Goal: Task Accomplishment & Management: Use online tool/utility

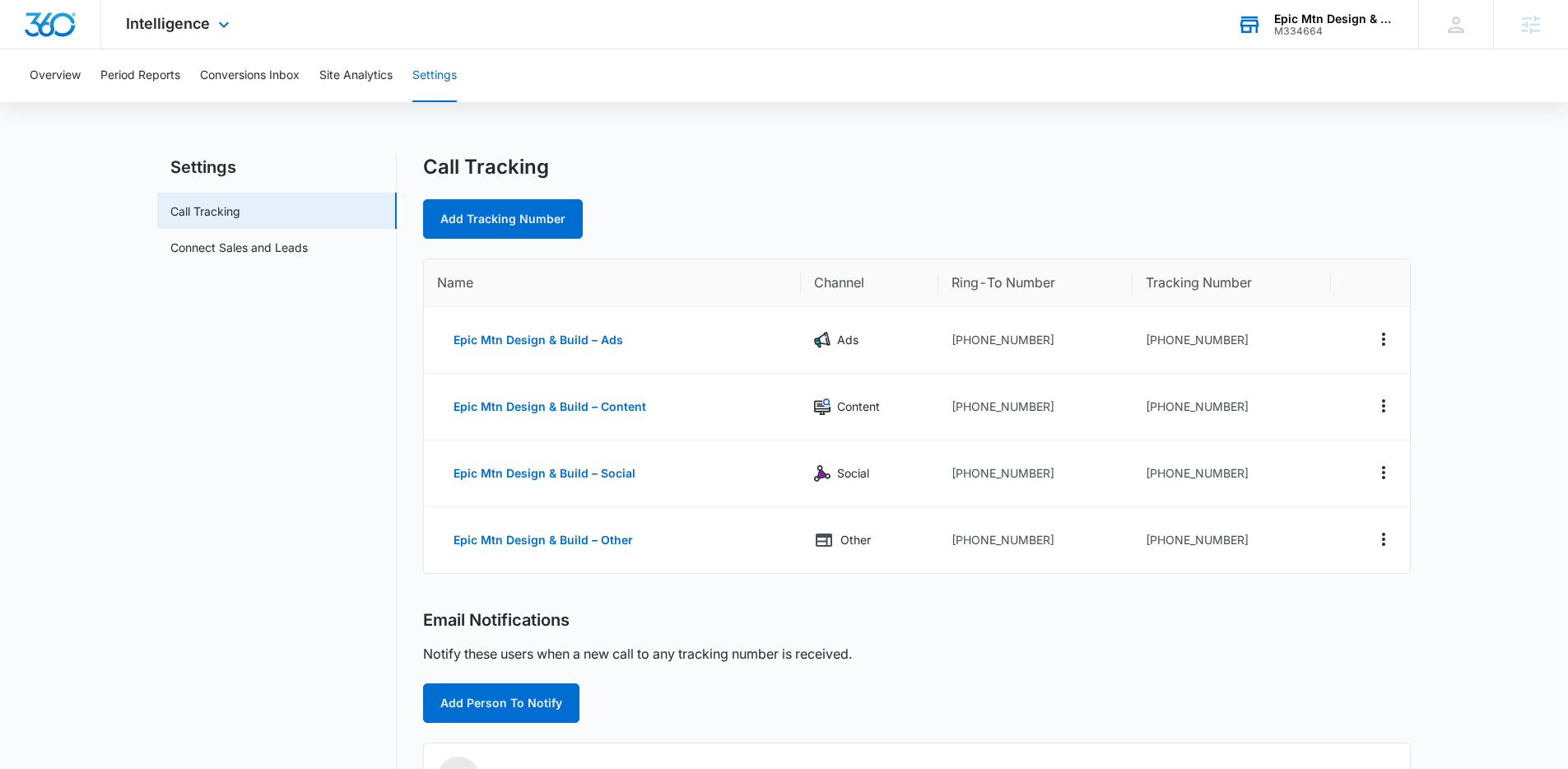
click at [1318, 28] on div "M334664" at bounding box center [1335, 32] width 121 height 12
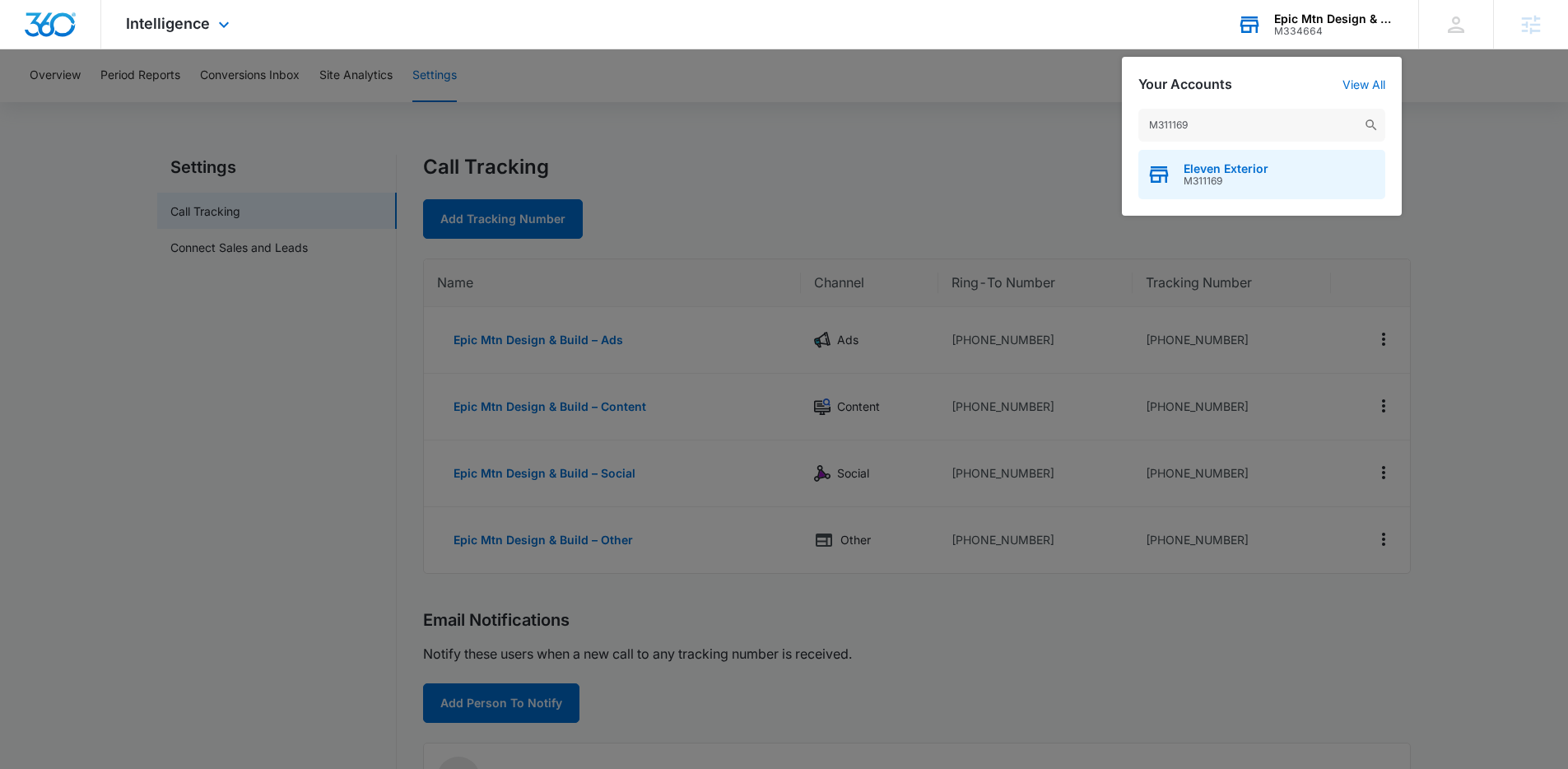
type input "M311169"
click at [1196, 170] on span "Eleven Exterior" at bounding box center [1226, 168] width 85 height 13
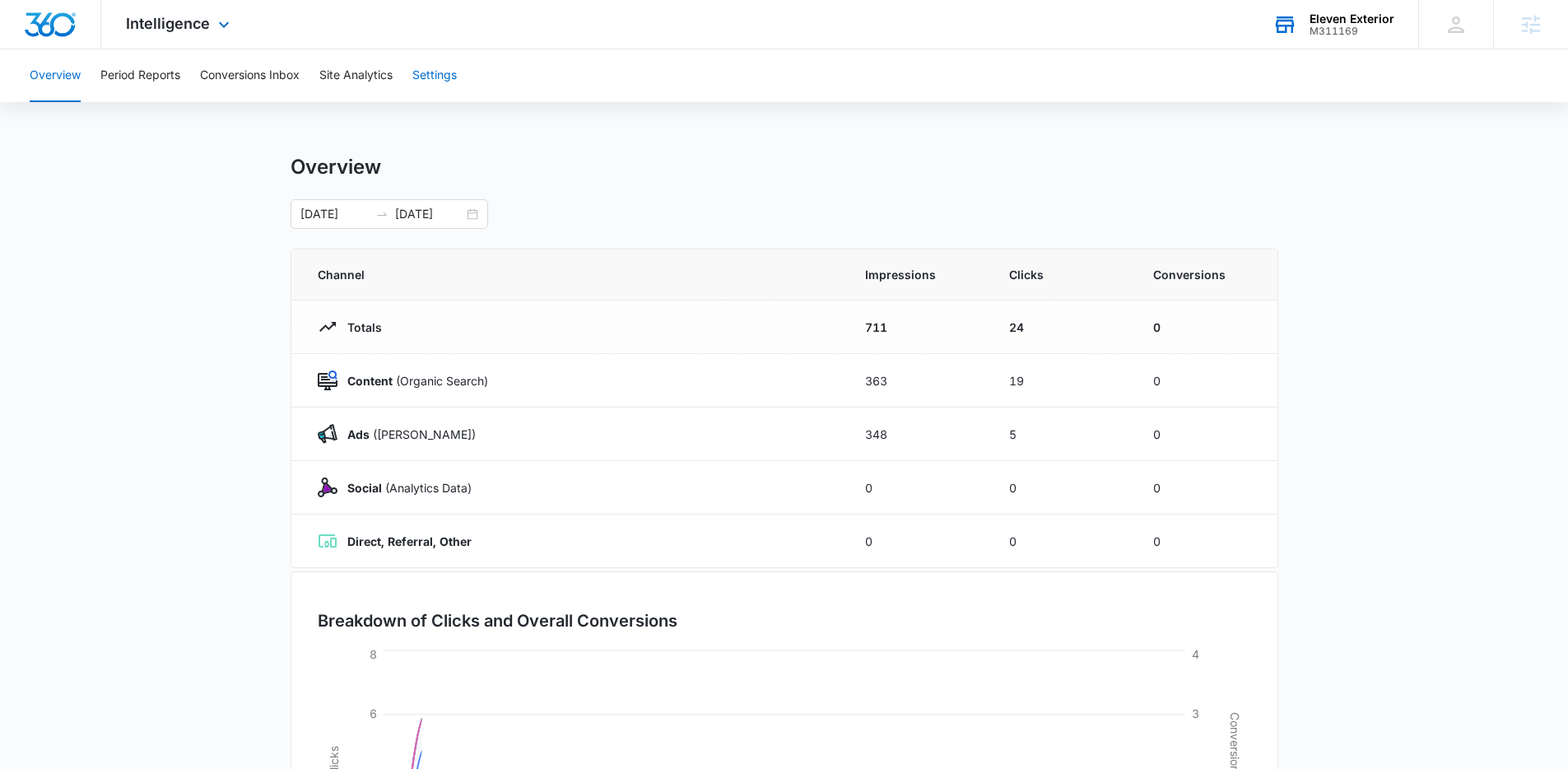
click at [443, 82] on button "Settings" at bounding box center [434, 75] width 44 height 52
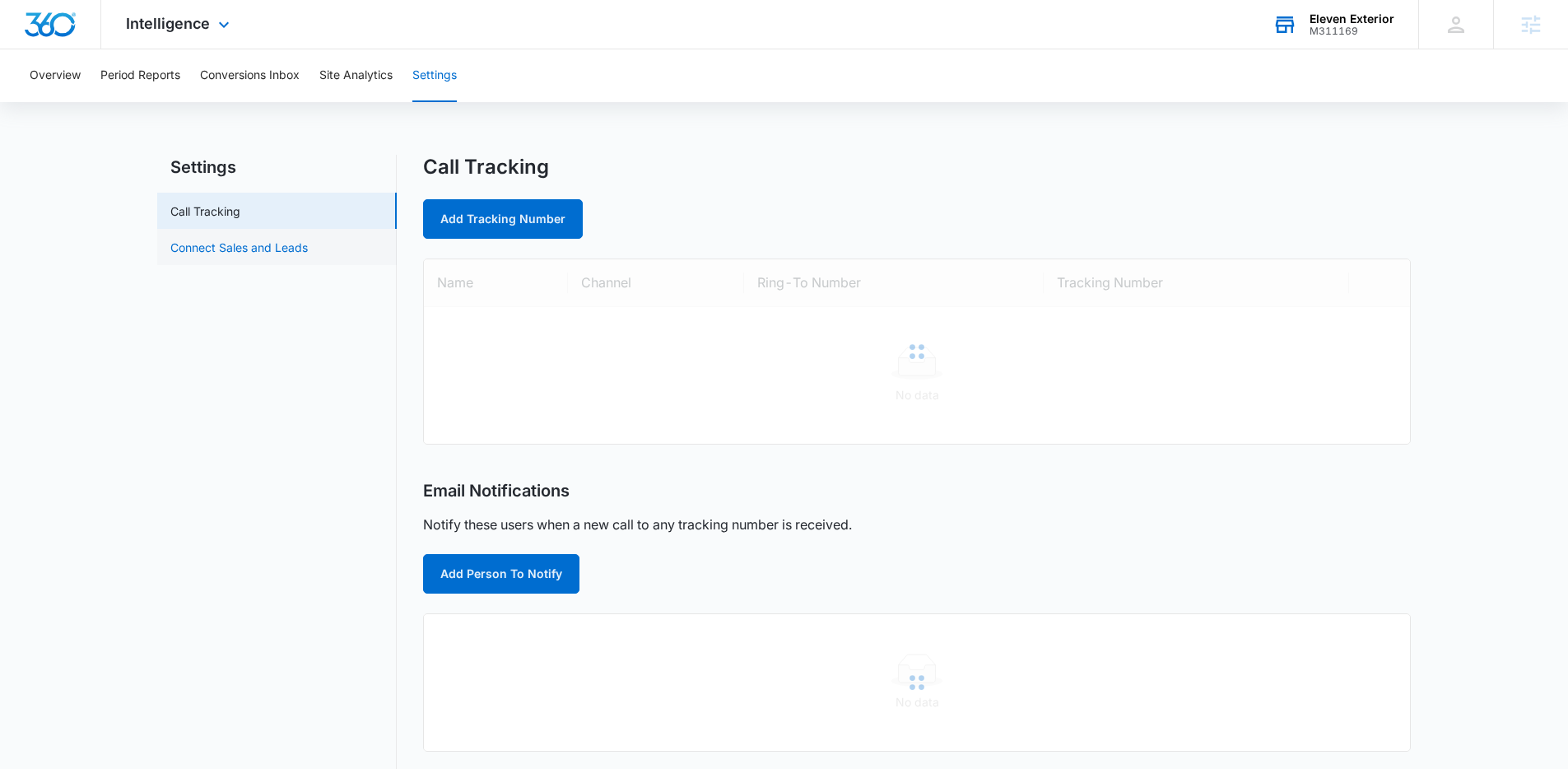
click at [293, 251] on link "Connect Sales and Leads" at bounding box center [238, 247] width 137 height 17
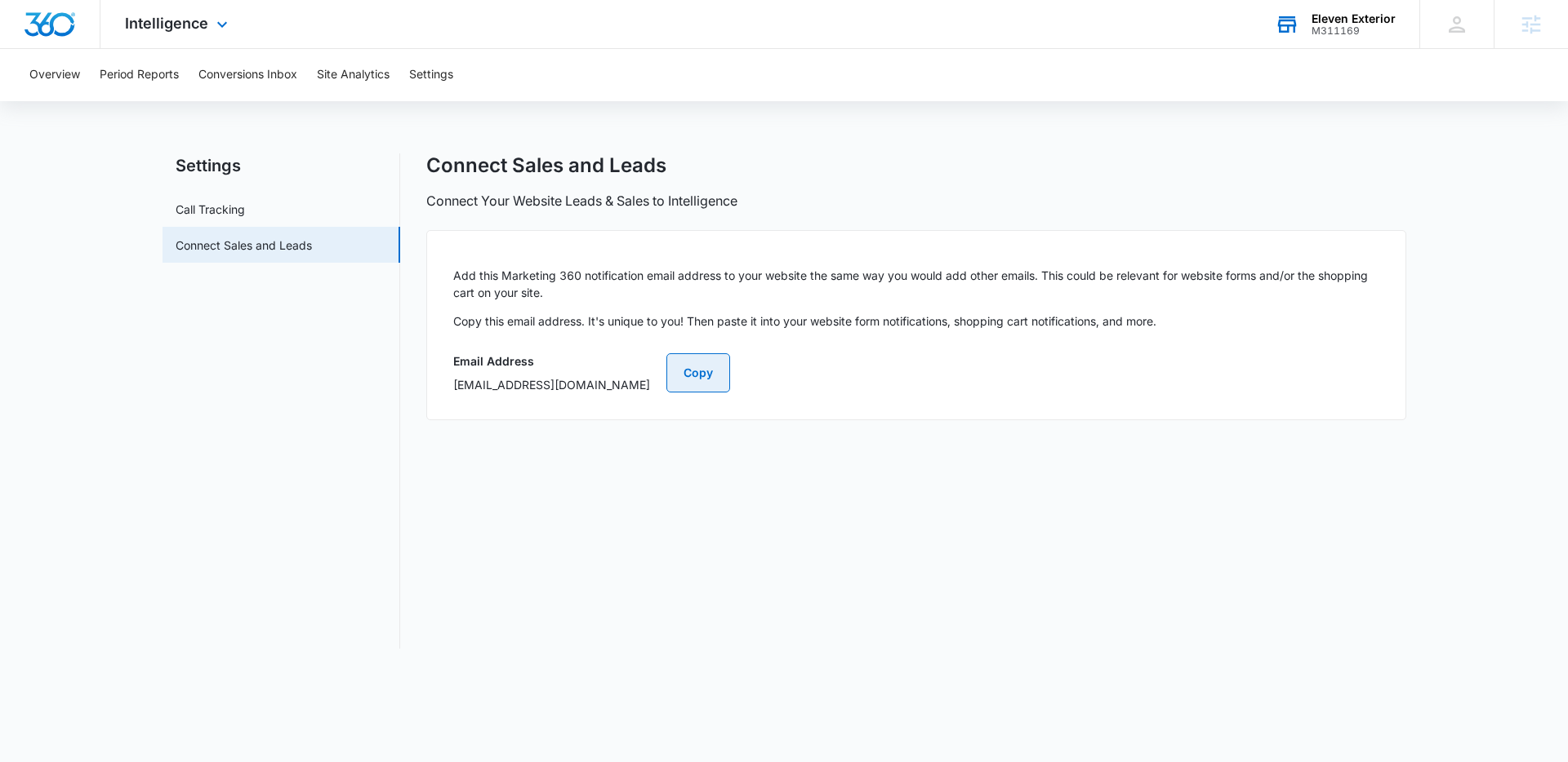
click at [730, 374] on button "Copy" at bounding box center [698, 373] width 64 height 39
click at [278, 73] on button "Conversions Inbox" at bounding box center [247, 74] width 99 height 52
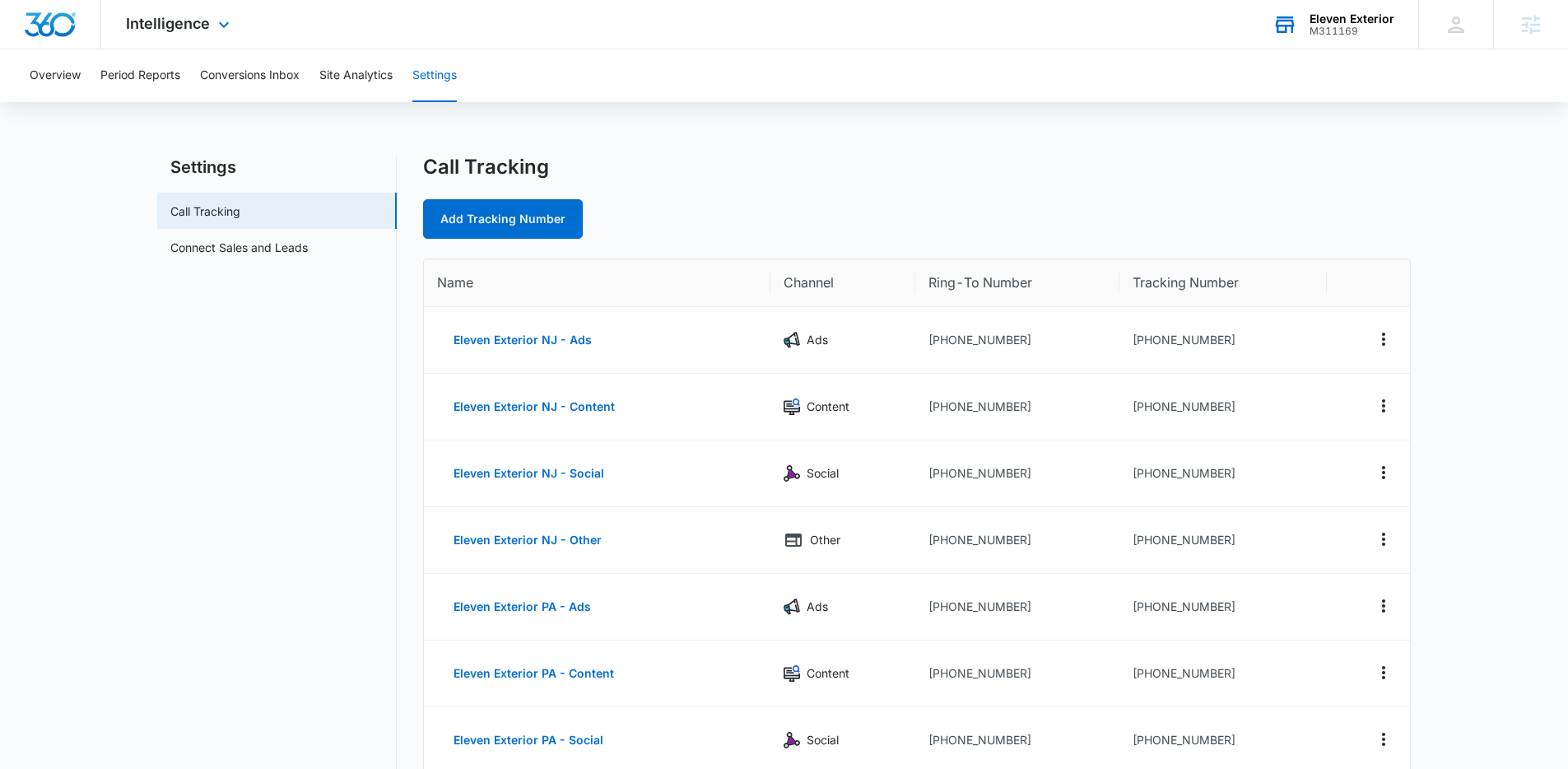
click at [1310, 32] on div "M311169" at bounding box center [1353, 32] width 85 height 12
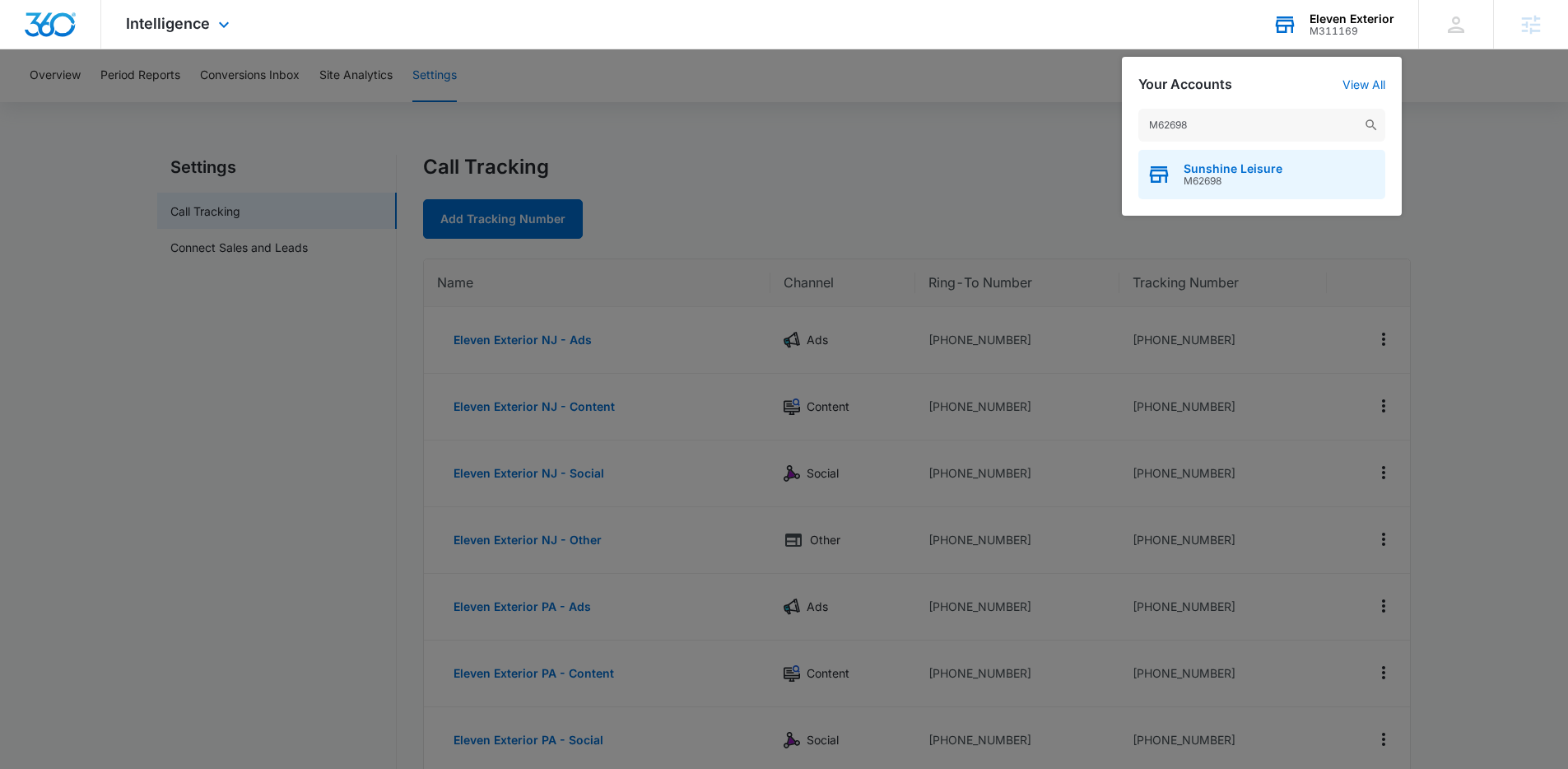
type input "M62698"
click at [1245, 173] on span "Sunshine Leisure" at bounding box center [1233, 168] width 99 height 13
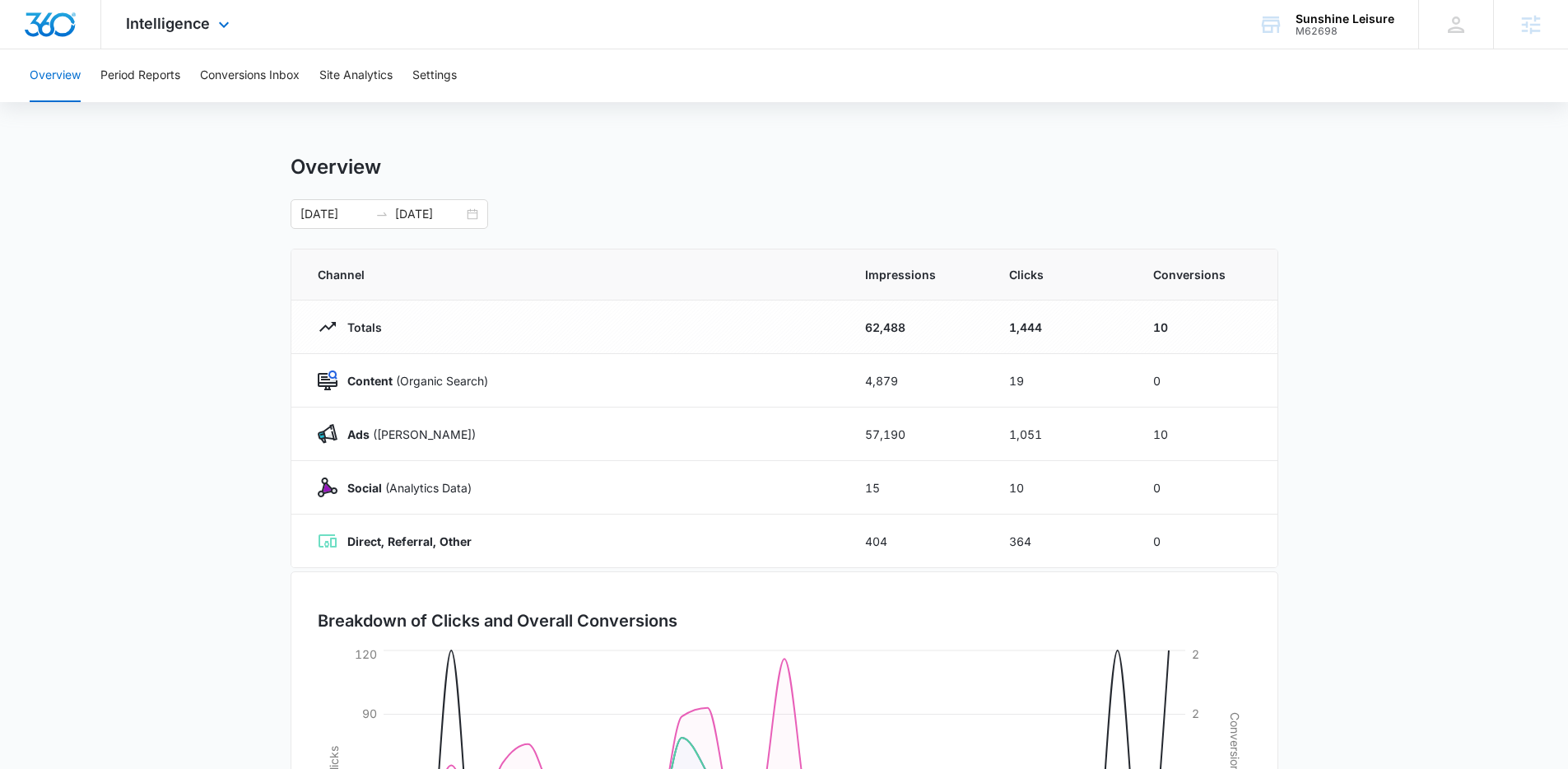
click at [452, 48] on div "Intelligence Apps Reputation Forms CRM Email Social Content Ads Intelligence Fi…" at bounding box center [784, 25] width 1568 height 49
click at [446, 75] on button "Settings" at bounding box center [434, 75] width 44 height 52
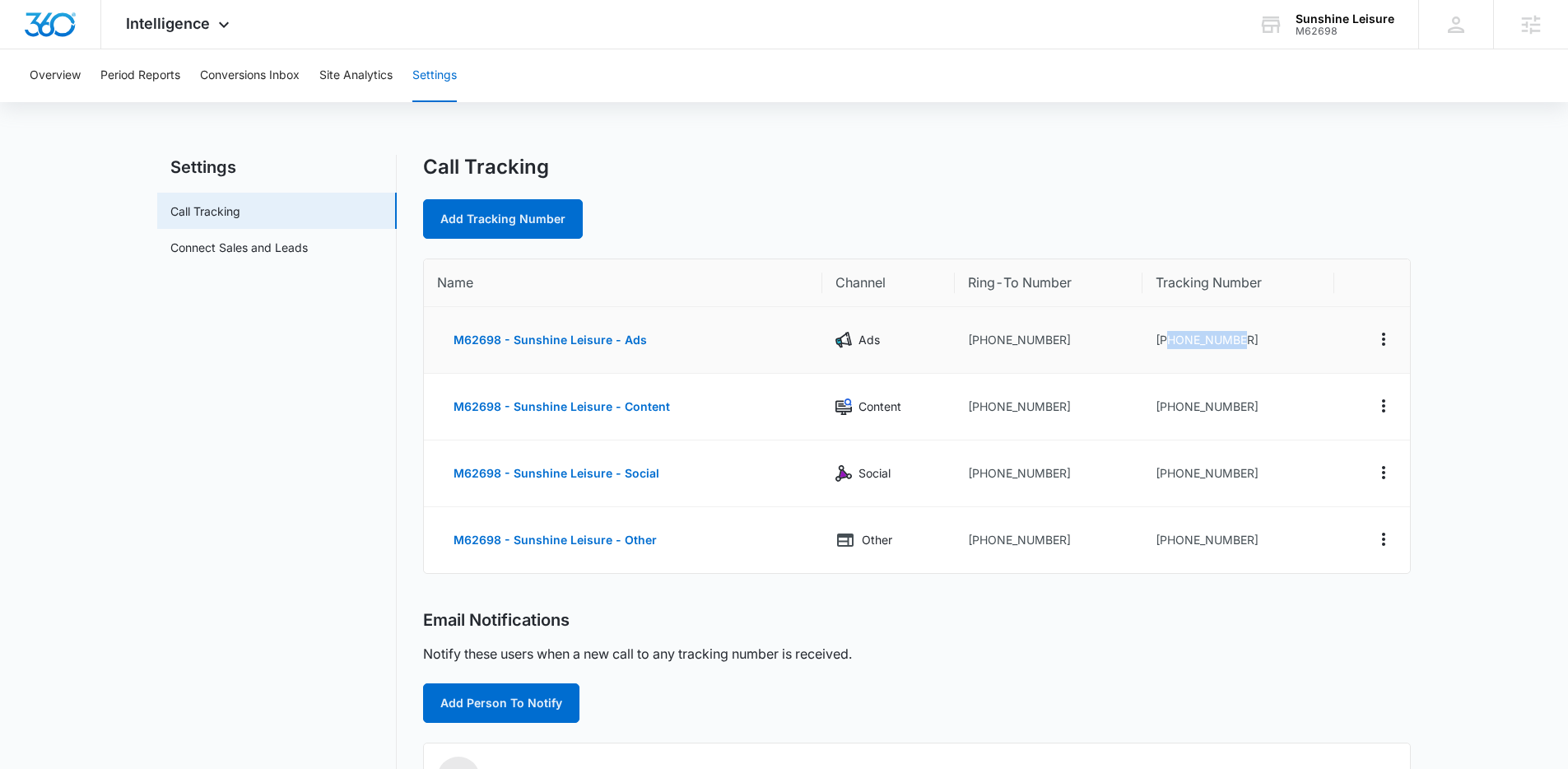
drag, startPoint x: 1264, startPoint y: 344, endPoint x: 1181, endPoint y: 334, distance: 83.6
click at [1168, 338] on td "+16892070265" at bounding box center [1238, 340] width 191 height 66
copy td "6892070265"
